Goal: Information Seeking & Learning: Learn about a topic

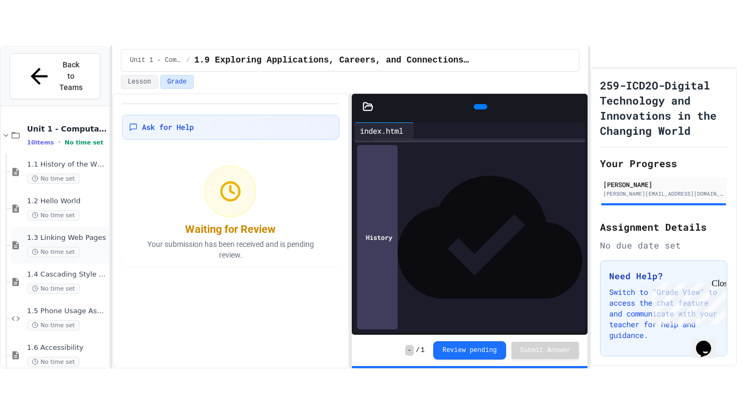
scroll to position [141, 0]
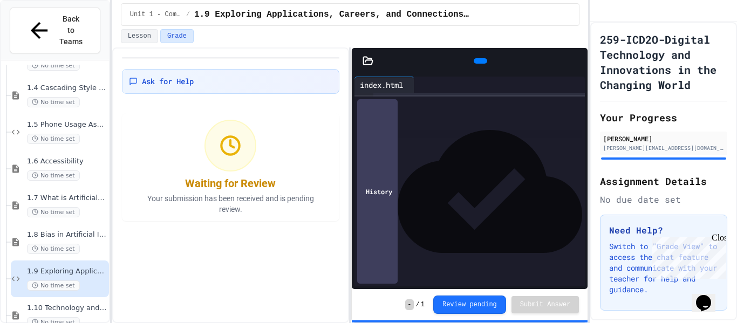
click at [579, 64] on icon at bounding box center [583, 68] width 8 height 8
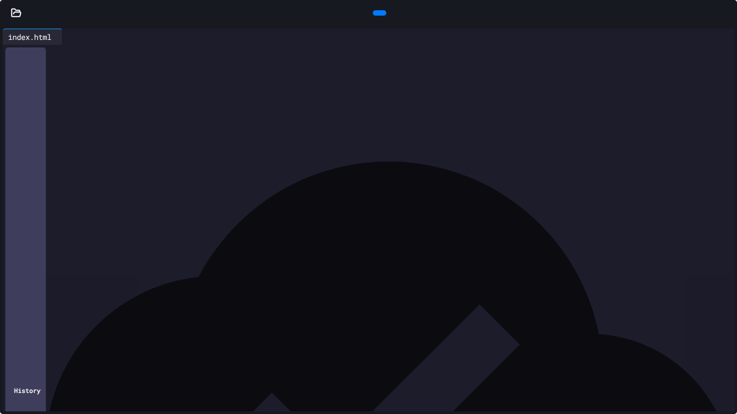
click at [391, 11] on div at bounding box center [379, 13] width 24 height 16
click at [383, 15] on div at bounding box center [379, 12] width 13 height 5
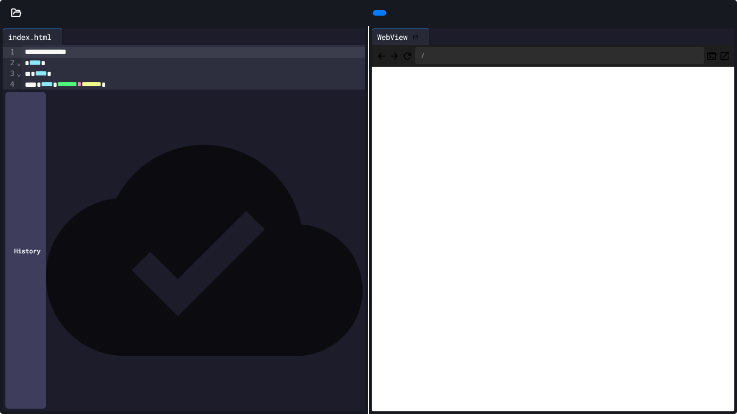
scroll to position [50, 0]
click at [381, 55] on icon "Back" at bounding box center [380, 55] width 7 height 7
click at [387, 61] on button "Back" at bounding box center [381, 55] width 11 height 13
click at [384, 58] on icon "Back" at bounding box center [381, 56] width 11 height 11
click at [384, 64] on div "/careers.html" at bounding box center [553, 56] width 362 height 22
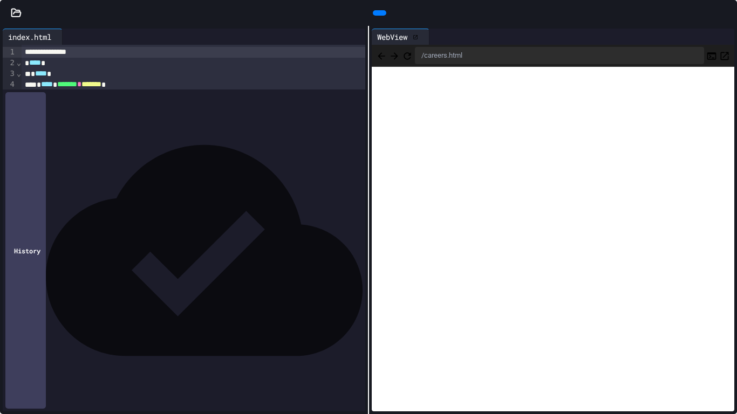
click at [385, 60] on icon "Back" at bounding box center [381, 56] width 11 height 11
click at [383, 57] on icon "Back" at bounding box center [380, 55] width 7 height 7
click at [10, 17] on div at bounding box center [16, 13] width 32 height 11
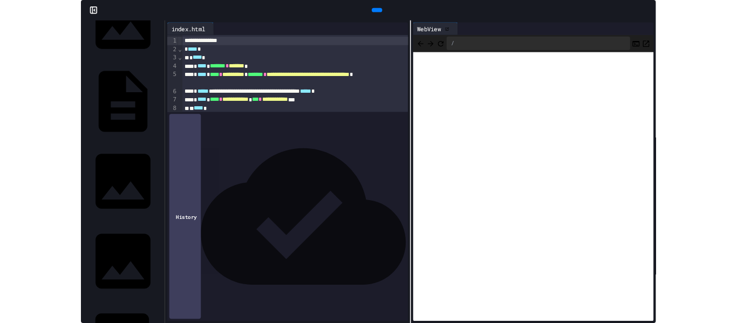
scroll to position [98, 0]
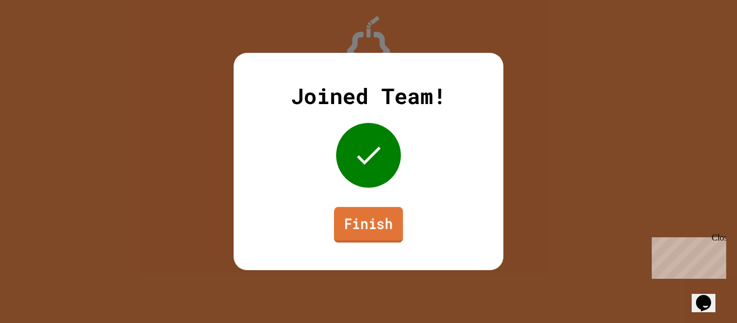
click at [356, 230] on link "Finish" at bounding box center [368, 225] width 69 height 36
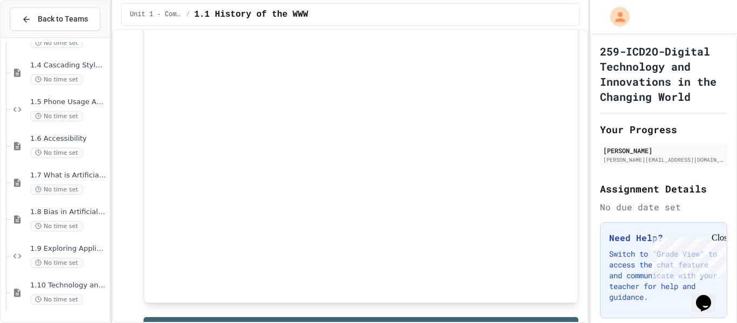
scroll to position [1363, 0]
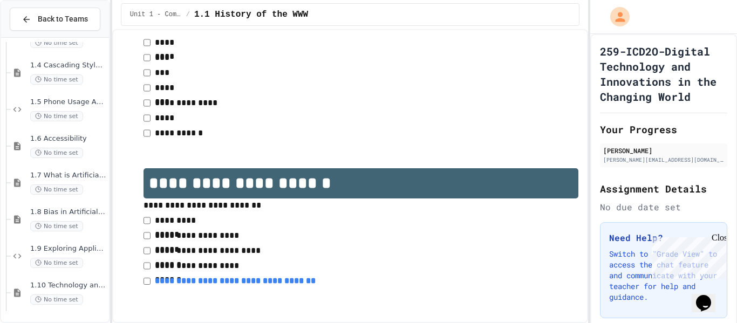
click at [183, 283] on link "**********" at bounding box center [235, 281] width 161 height 8
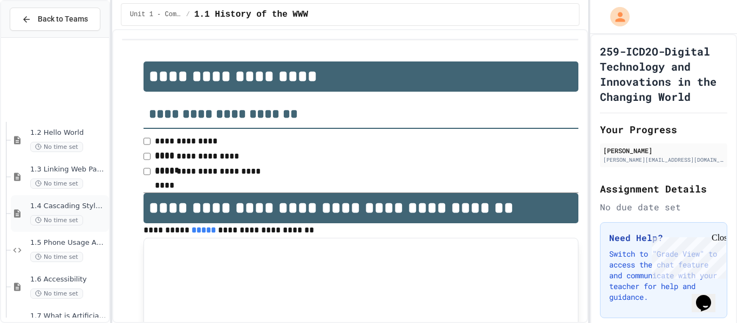
scroll to position [141, 0]
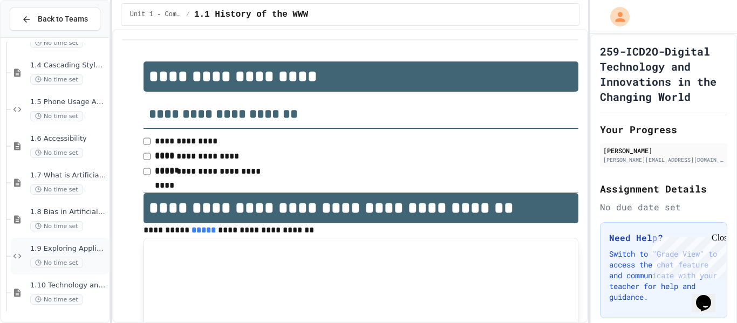
click at [49, 248] on span "1.9 Exploring Applications, Careers, and Connections in the Digital World" at bounding box center [68, 248] width 77 height 9
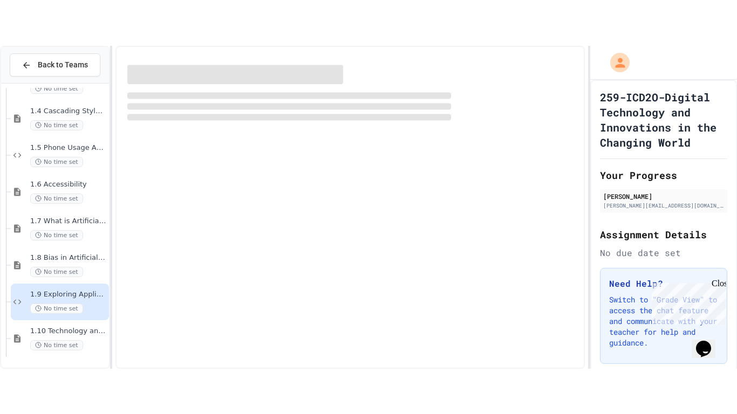
scroll to position [128, 0]
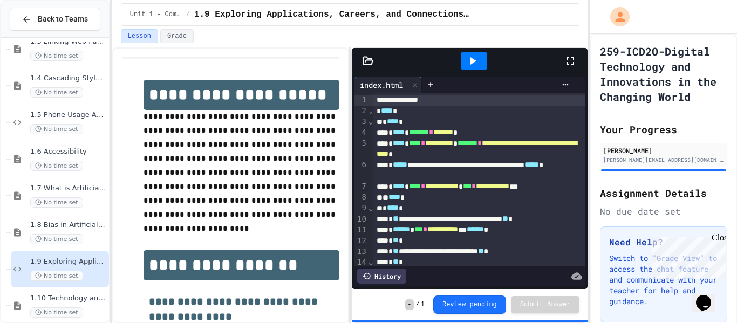
click at [567, 63] on icon at bounding box center [570, 61] width 8 height 8
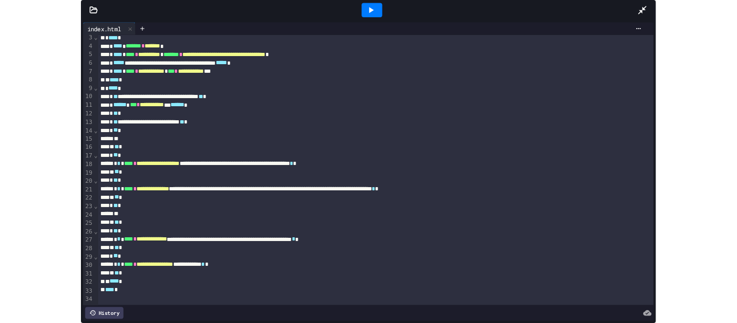
scroll to position [50, 0]
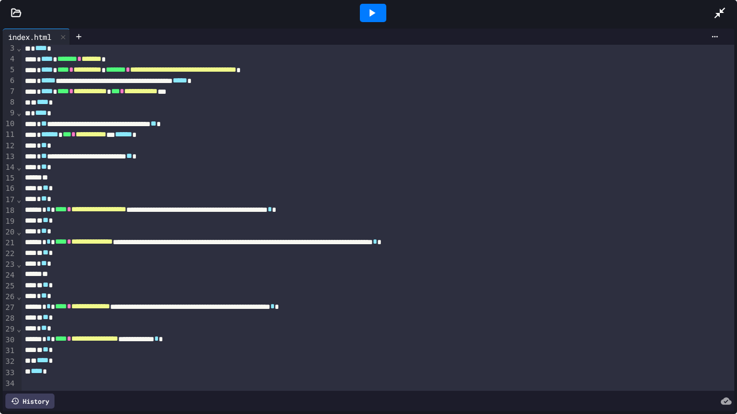
click at [370, 9] on icon at bounding box center [371, 12] width 13 height 13
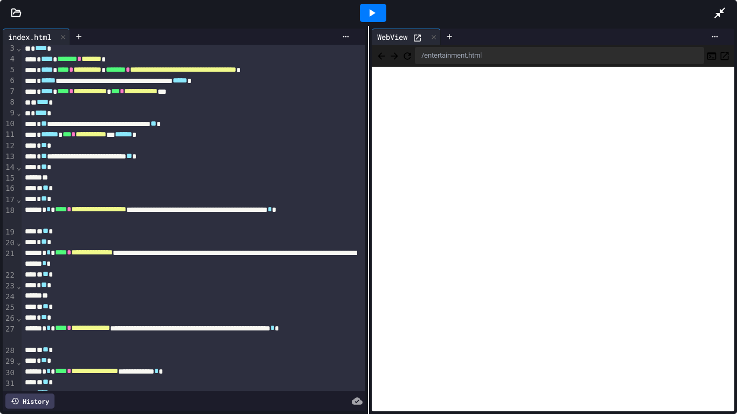
click at [378, 54] on icon "Back" at bounding box center [381, 56] width 11 height 11
click at [380, 61] on button "Back" at bounding box center [381, 55] width 11 height 13
click at [379, 58] on icon "Back" at bounding box center [381, 56] width 11 height 11
